Goal: Transaction & Acquisition: Purchase product/service

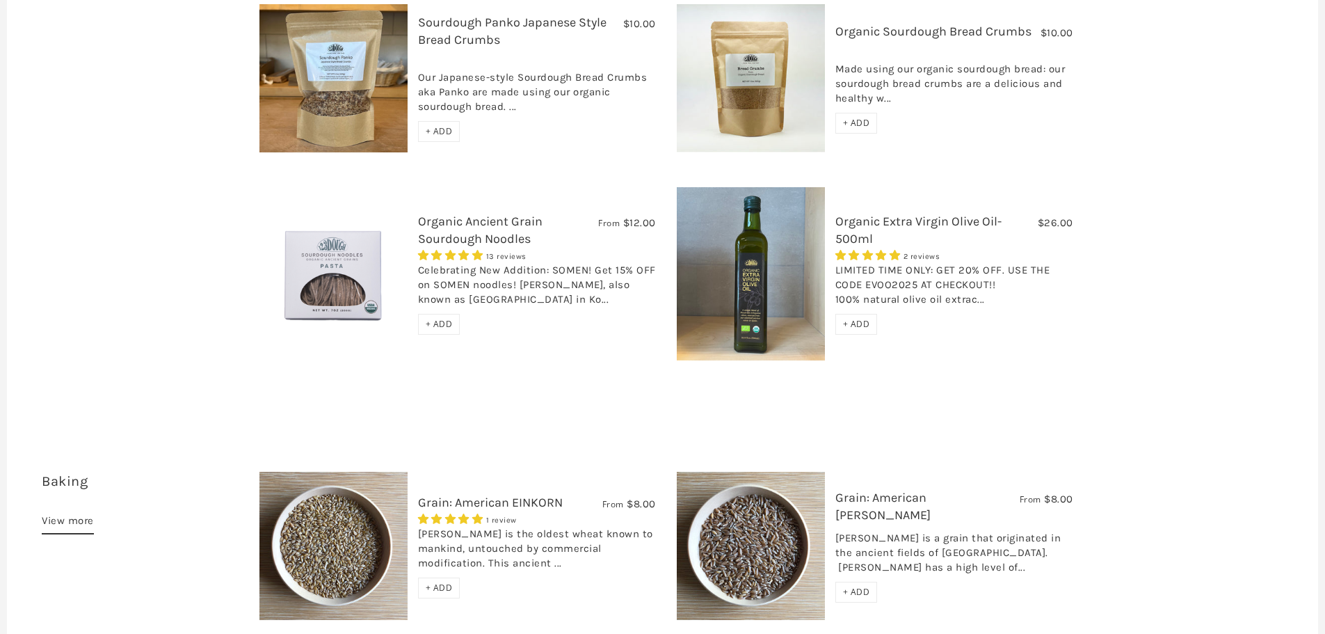
scroll to position [1461, 0]
click at [443, 317] on span "+ ADD" at bounding box center [439, 323] width 27 height 12
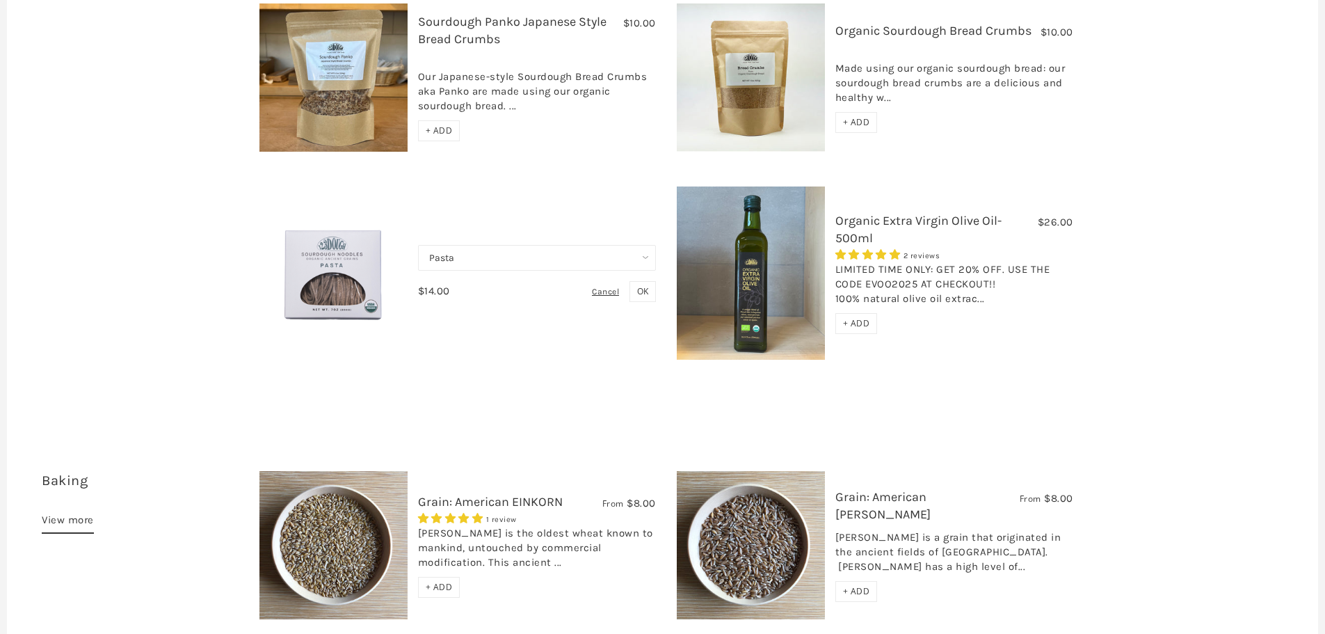
click at [555, 245] on select "Pasta Ramen Somen" at bounding box center [537, 258] width 238 height 26
click at [418, 245] on select "Pasta Ramen Somen" at bounding box center [537, 258] width 238 height 26
click at [500, 332] on div "Pantry 30 items View more Not Available $12.00 Hand-Crafted Cultured Butter No …" at bounding box center [662, 46] width 1311 height 740
click at [642, 285] on span "OK" at bounding box center [642, 291] width 11 height 12
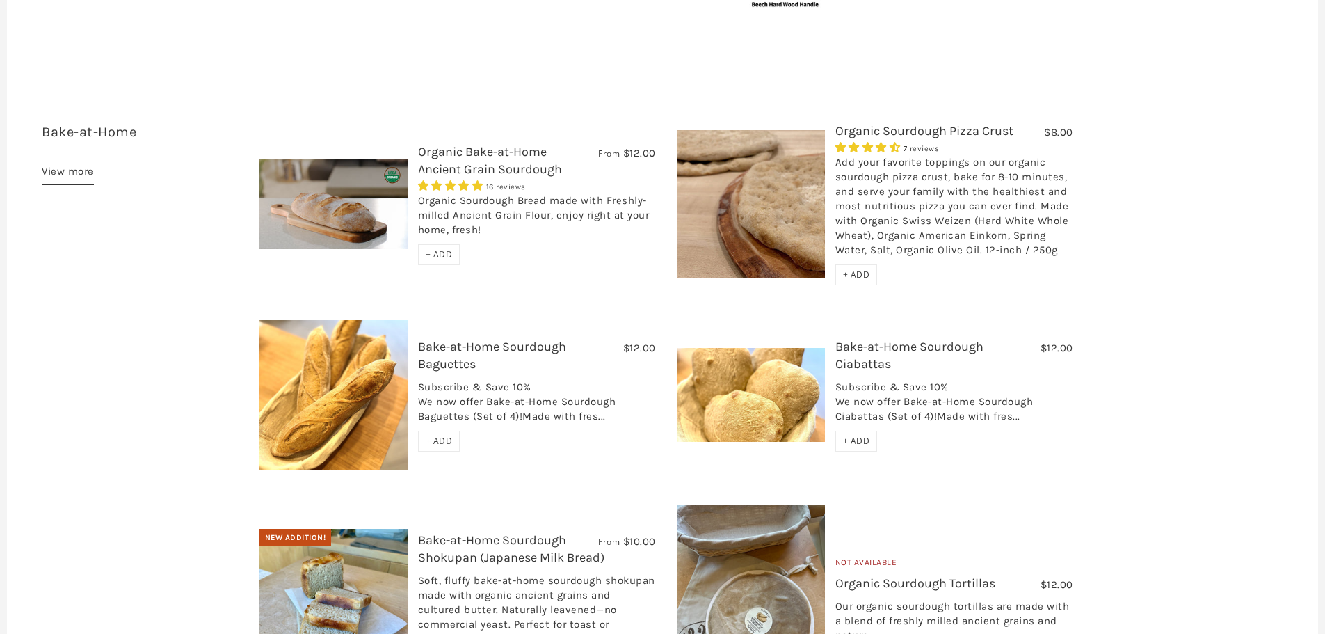
scroll to position [2366, 0]
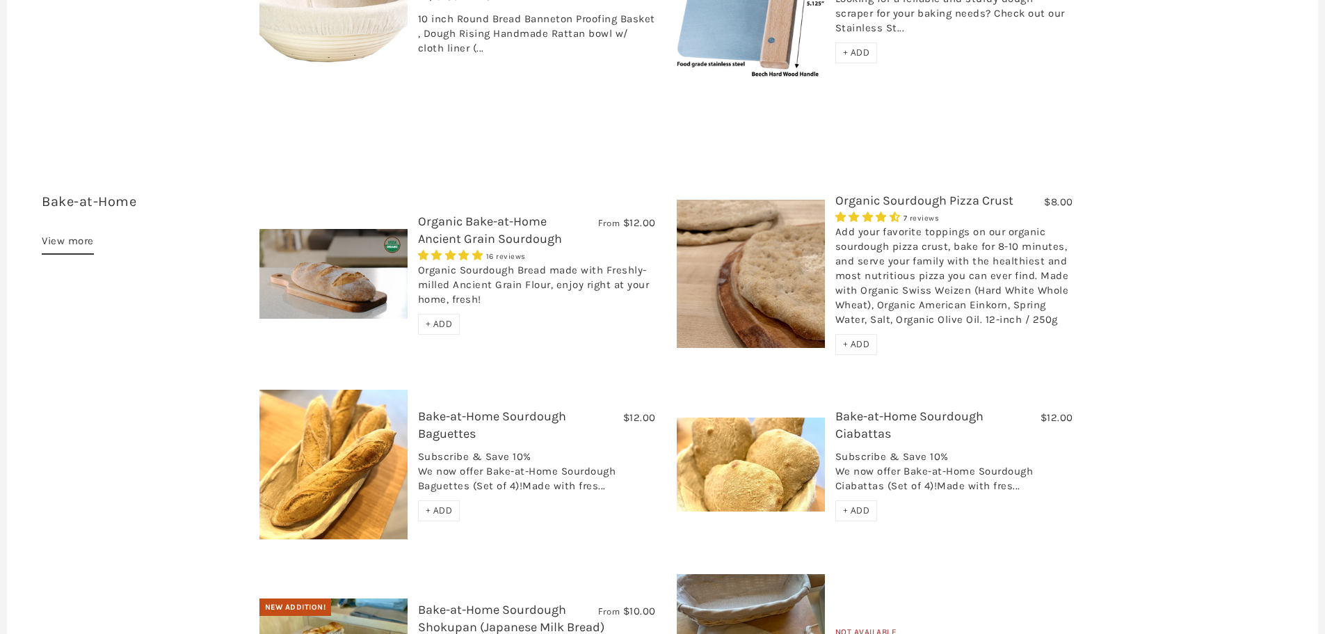
click at [342, 250] on img at bounding box center [334, 274] width 148 height 90
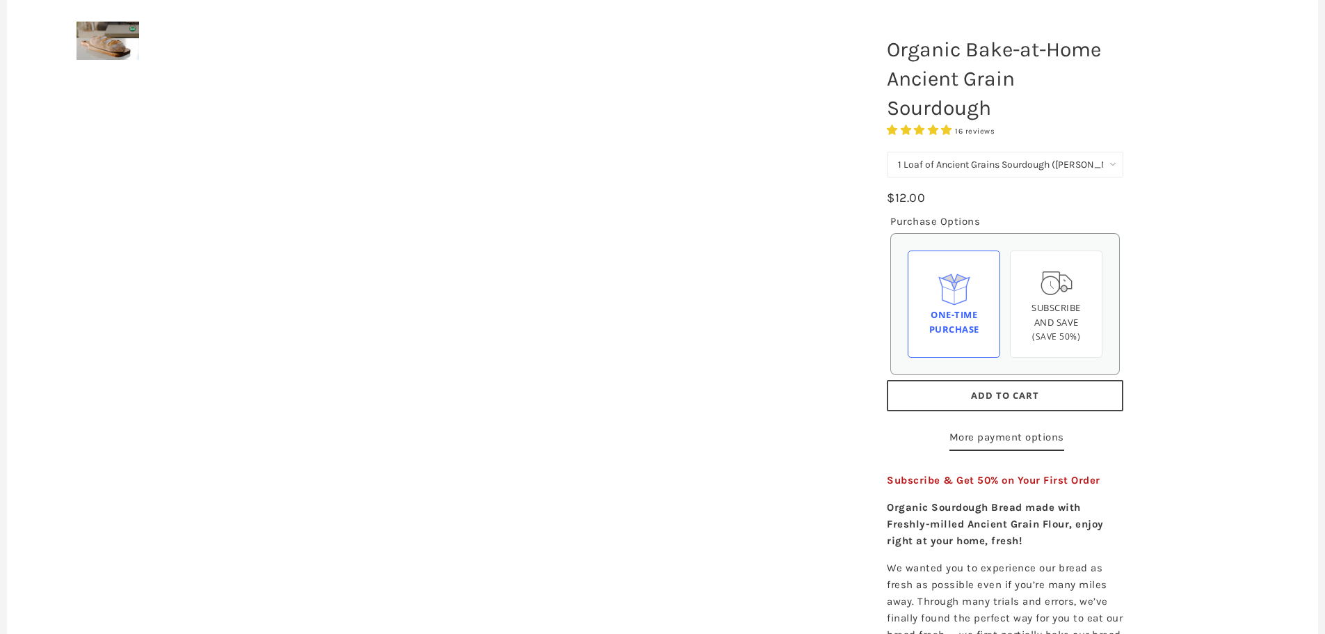
scroll to position [209, 0]
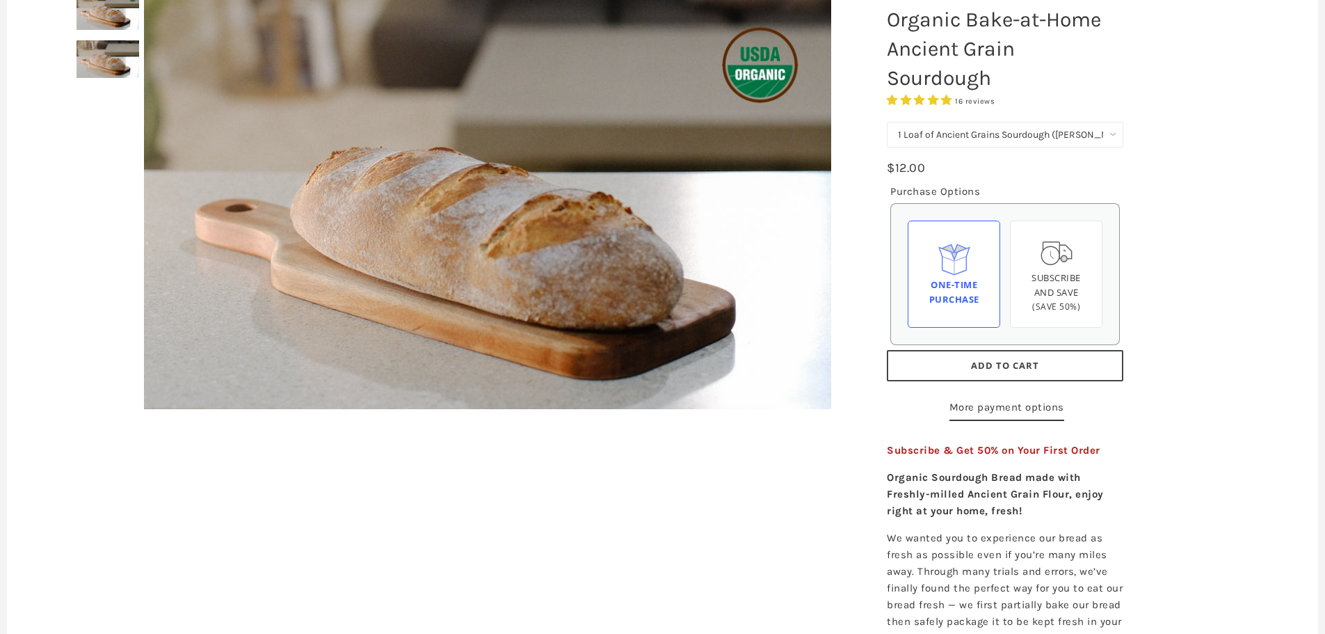
click at [1071, 136] on select "1 Loaf of Ancient Grains Sourdough (Baker's Choice) Get 6 Loaves Every Month (F…" at bounding box center [1005, 135] width 237 height 26
select select "Get 6 Loaves Every Month (Free Shipping)"
click at [887, 122] on select "1 Loaf of Ancient Grains Sourdough (Baker's Choice) Get 6 Loaves Every Month (F…" at bounding box center [1005, 135] width 237 height 26
click at [968, 286] on div "One-time Purchase" at bounding box center [954, 292] width 69 height 29
click at [0, 0] on input "One-time Purchase" at bounding box center [0, 0] width 0 height 0
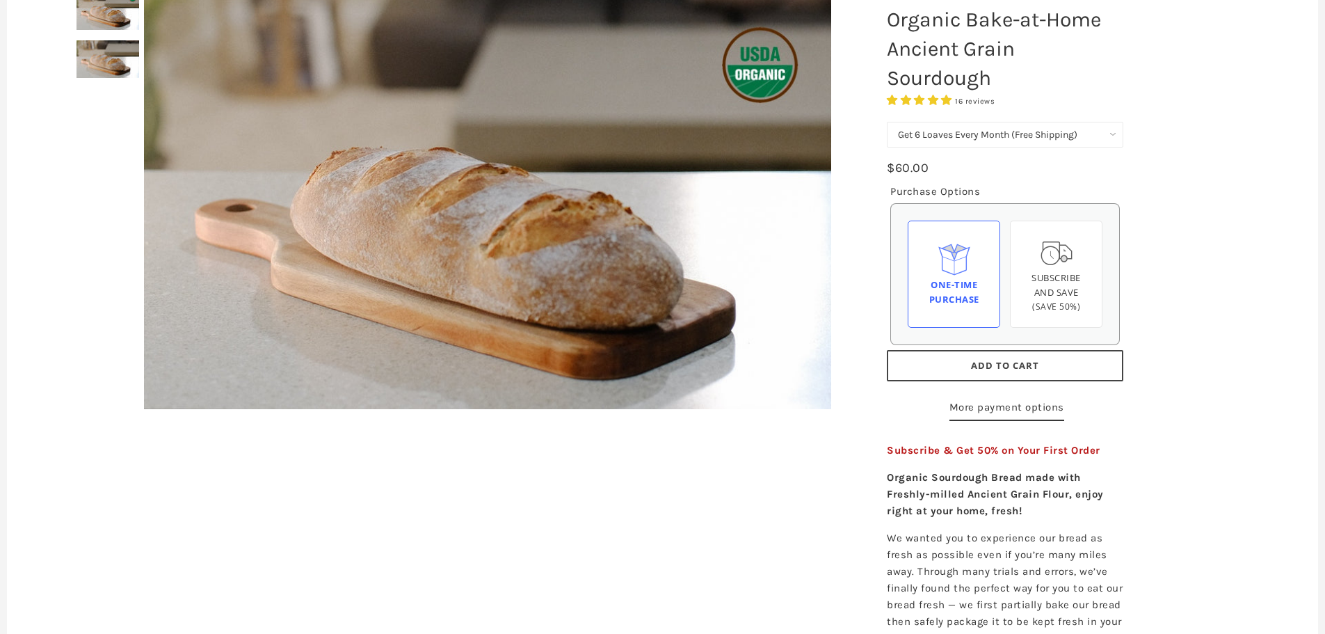
click at [982, 362] on span "Add to Cart" at bounding box center [1005, 365] width 68 height 13
